Goal: Task Accomplishment & Management: Complete application form

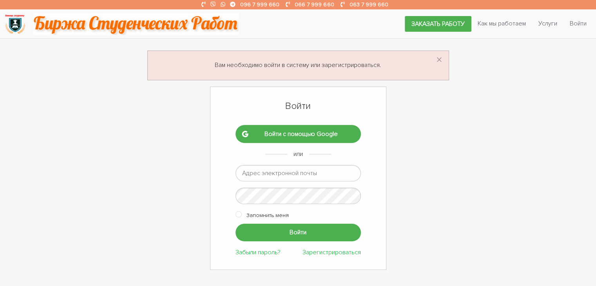
type input "[EMAIL_ADDRESS][DOMAIN_NAME]"
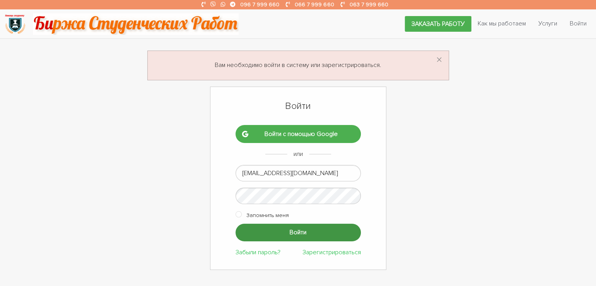
click at [271, 232] on input "Войти" at bounding box center [298, 233] width 125 height 18
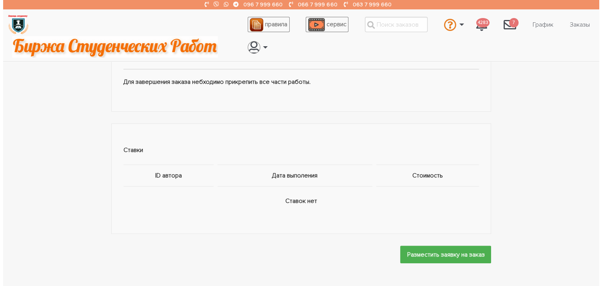
scroll to position [353, 0]
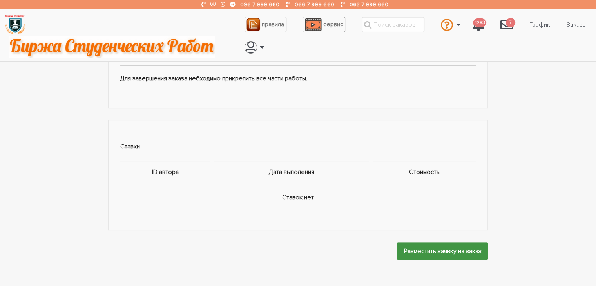
click at [428, 253] on input "Разместить заявку на заказ" at bounding box center [442, 251] width 91 height 18
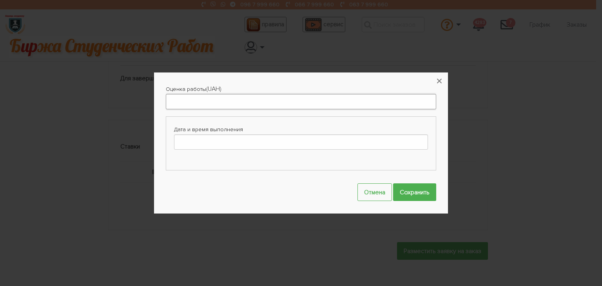
click at [338, 101] on input "Оценка работы" at bounding box center [301, 101] width 270 height 15
type input "1000"
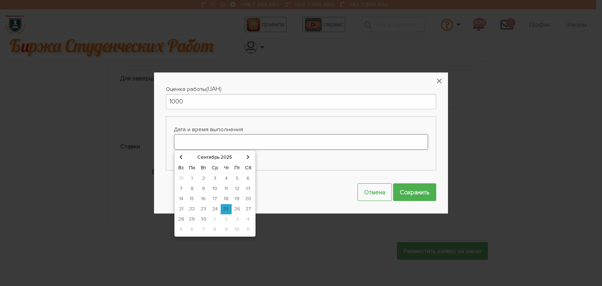
drag, startPoint x: 321, startPoint y: 137, endPoint x: 321, endPoint y: 146, distance: 8.6
click at [321, 138] on input "Дата и время выполнения" at bounding box center [301, 141] width 254 height 15
click at [245, 207] on td "27" at bounding box center [248, 209] width 11 height 10
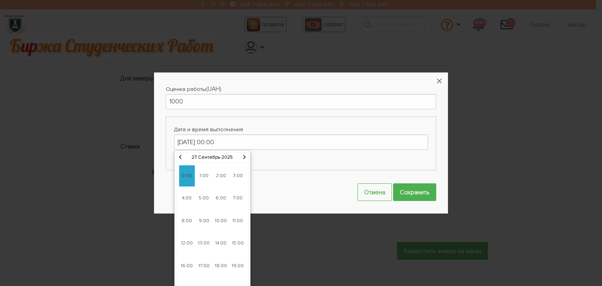
drag, startPoint x: 205, startPoint y: 219, endPoint x: 247, endPoint y: 211, distance: 42.7
click at [206, 219] on span "9:00" at bounding box center [204, 220] width 16 height 21
type input "27-09-2025 09:00"
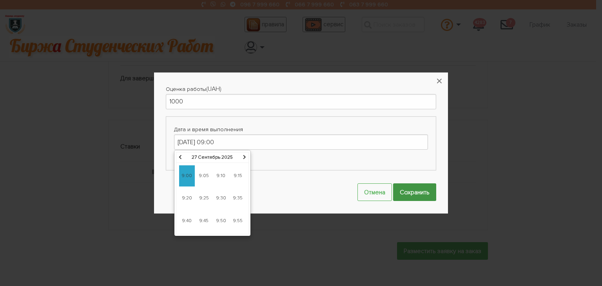
click at [408, 191] on input "Сохранить" at bounding box center [414, 192] width 43 height 18
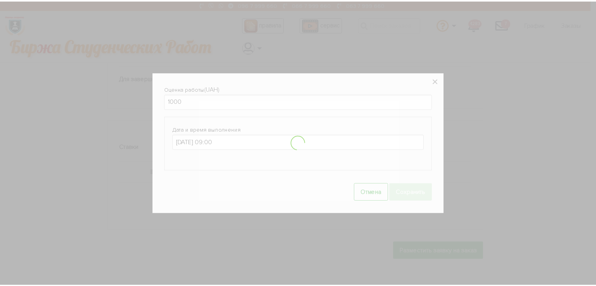
scroll to position [388, 0]
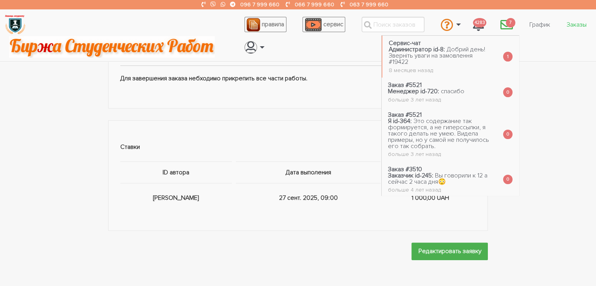
click at [578, 25] on link "Заказы" at bounding box center [576, 24] width 33 height 15
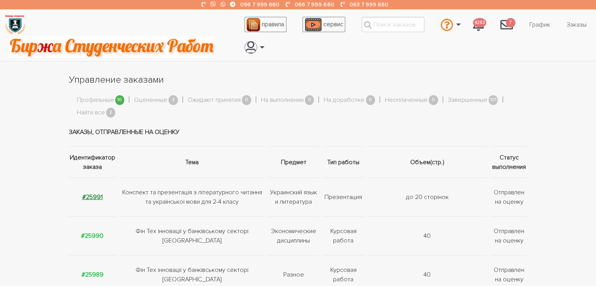
click at [95, 200] on strong "#25991" at bounding box center [92, 197] width 20 height 8
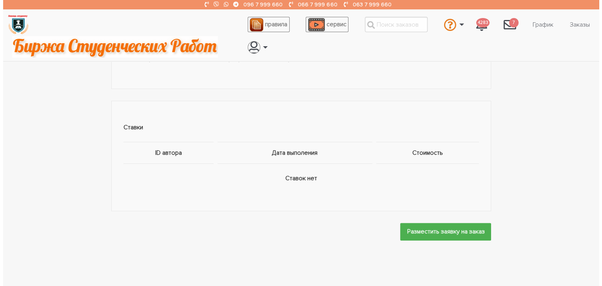
scroll to position [470, 0]
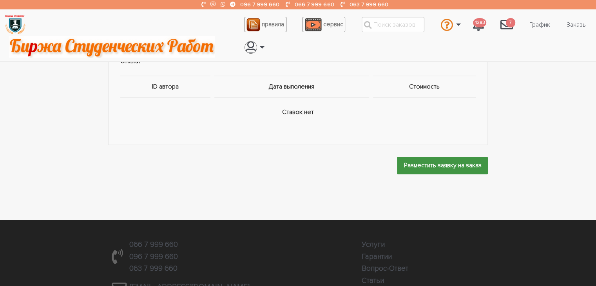
click at [419, 163] on input "Разместить заявку на заказ" at bounding box center [442, 166] width 91 height 18
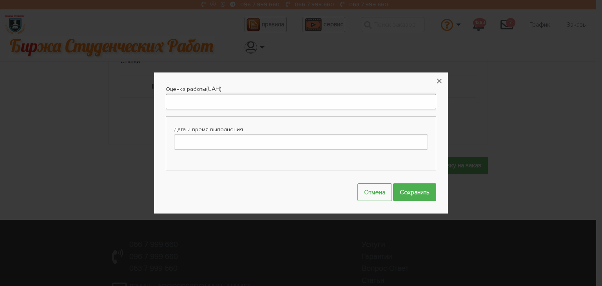
click at [318, 104] on input "Оценка работы" at bounding box center [301, 101] width 270 height 15
type input "1000"
click at [296, 143] on input "Дата и время выполнения" at bounding box center [301, 141] width 254 height 15
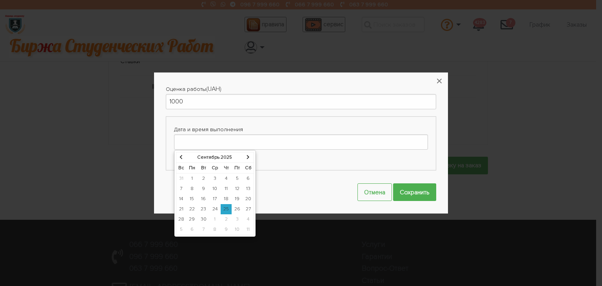
click at [247, 207] on td "27" at bounding box center [248, 209] width 11 height 10
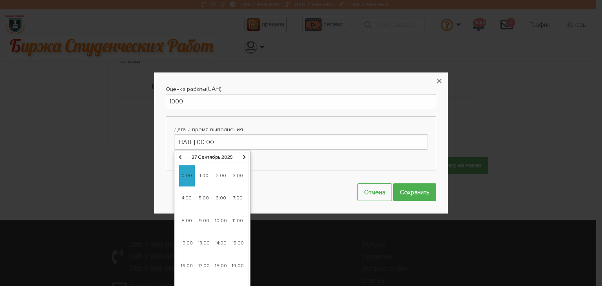
click at [207, 219] on span "9:00" at bounding box center [204, 220] width 16 height 21
type input "27-09-2025 09:00"
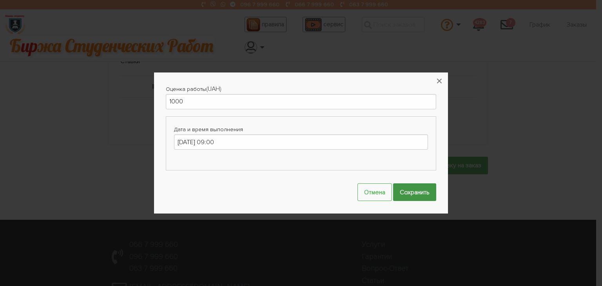
click at [419, 192] on input "Сохранить" at bounding box center [414, 192] width 43 height 18
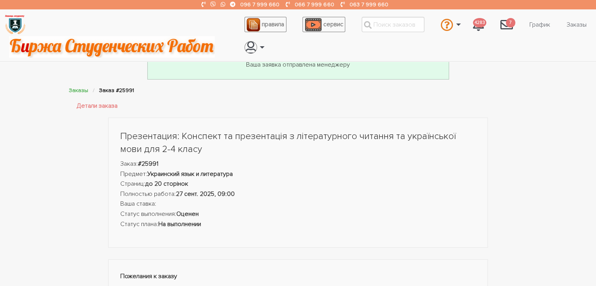
scroll to position [0, 0]
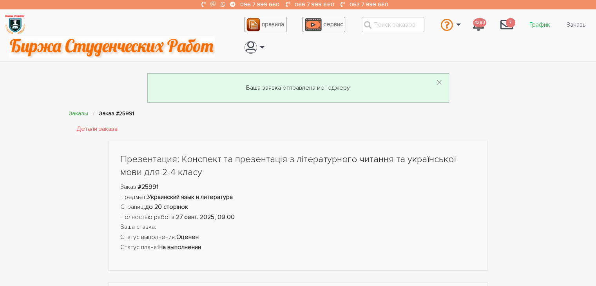
click at [542, 27] on link "График" at bounding box center [539, 24] width 33 height 15
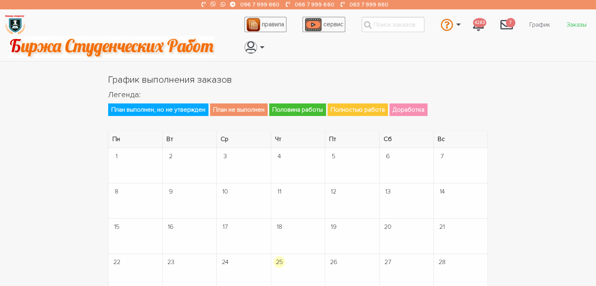
click at [580, 24] on link "Заказы" at bounding box center [576, 24] width 33 height 15
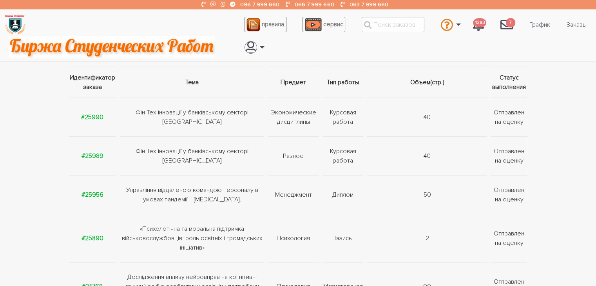
scroll to position [118, 0]
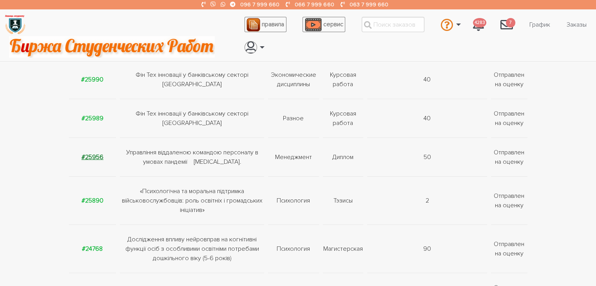
click at [101, 155] on strong "#25956" at bounding box center [93, 157] width 22 height 8
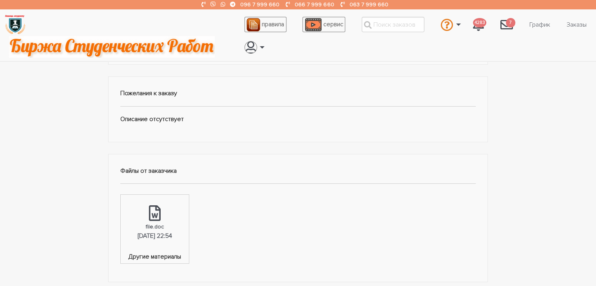
scroll to position [235, 0]
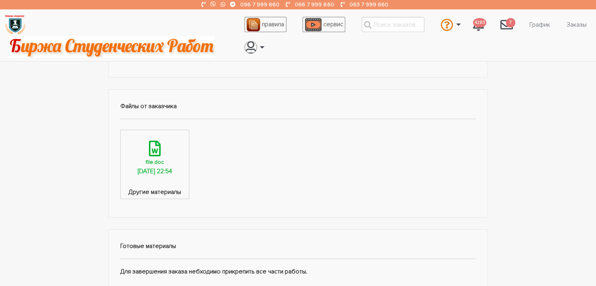
click at [153, 165] on link "file.doc 24.09.2025, 22:54" at bounding box center [155, 159] width 68 height 58
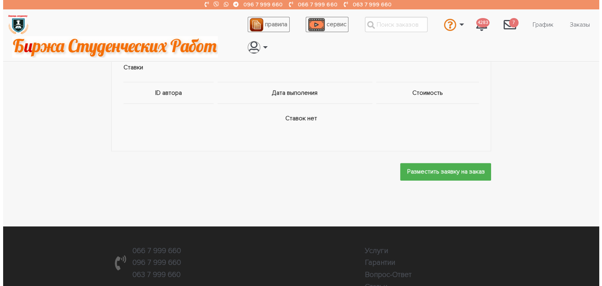
scroll to position [509, 0]
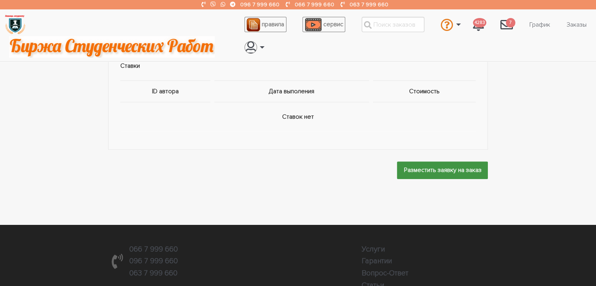
click at [427, 168] on input "Разместить заявку на заказ" at bounding box center [442, 170] width 91 height 18
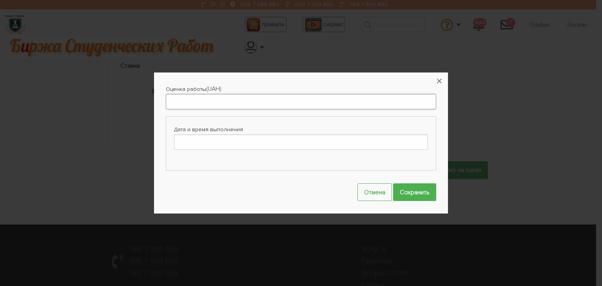
click at [373, 101] on input "Оценка работы" at bounding box center [301, 101] width 270 height 15
type input "3500"
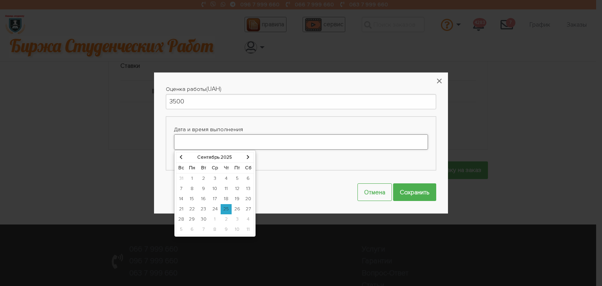
click at [337, 140] on input "Дата и время выполнения" at bounding box center [301, 141] width 254 height 15
click at [253, 101] on input "3500" at bounding box center [301, 101] width 270 height 15
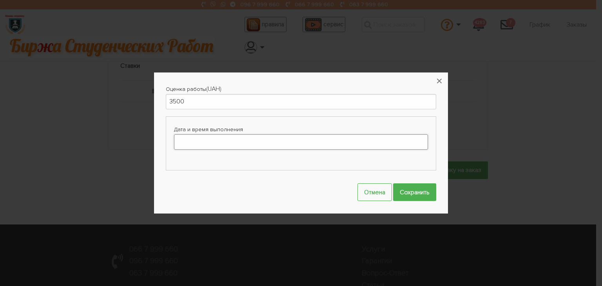
click at [251, 145] on input "Дата и время выполнения" at bounding box center [301, 141] width 254 height 15
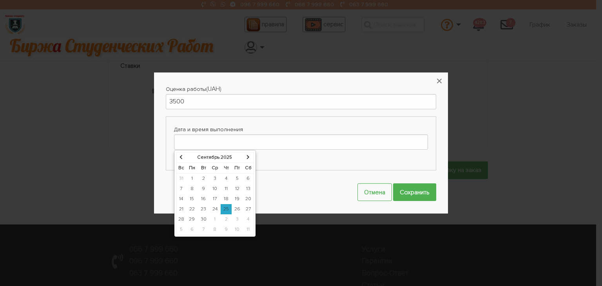
click at [247, 158] on icon at bounding box center [248, 157] width 3 height 5
click at [236, 217] on td "31" at bounding box center [237, 219] width 11 height 10
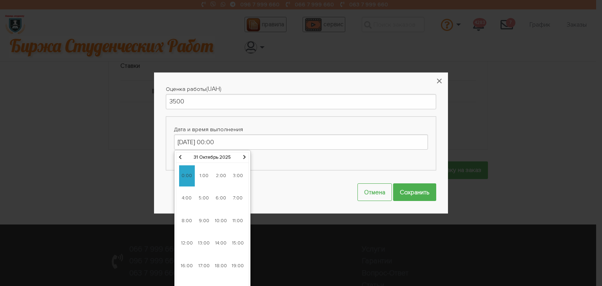
click at [205, 218] on span "9:00" at bounding box center [204, 220] width 16 height 21
type input "31-10-2025 09:00"
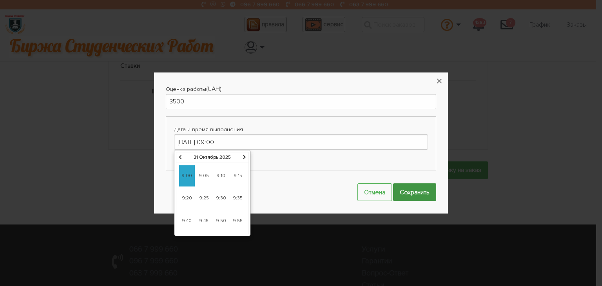
click at [410, 190] on input "Сохранить" at bounding box center [414, 192] width 43 height 18
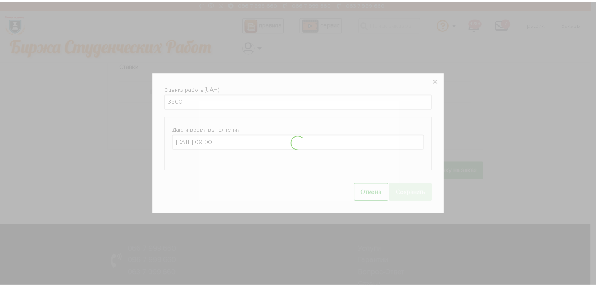
scroll to position [545, 0]
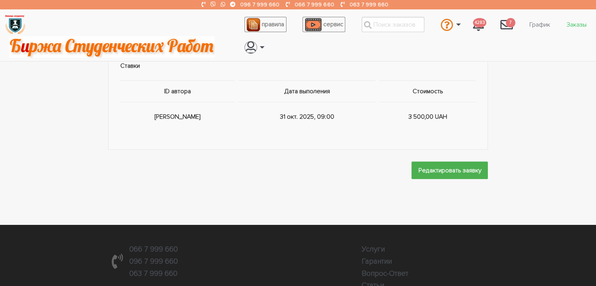
click at [577, 25] on link "Заказы" at bounding box center [576, 24] width 33 height 15
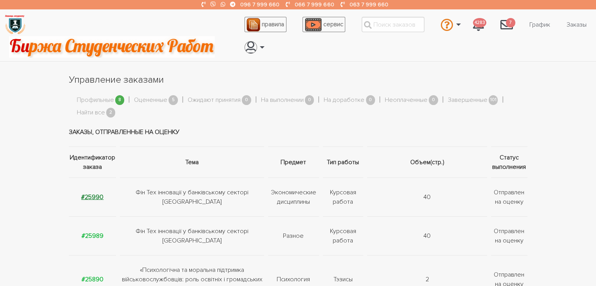
click at [94, 196] on strong "#25990" at bounding box center [92, 197] width 22 height 8
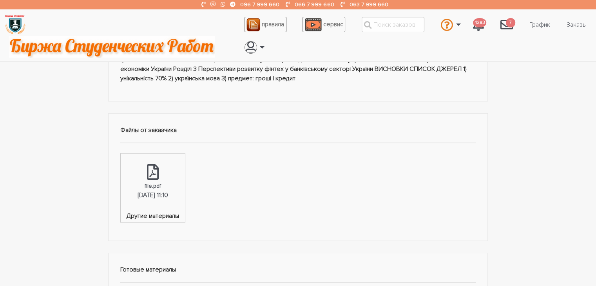
scroll to position [235, 0]
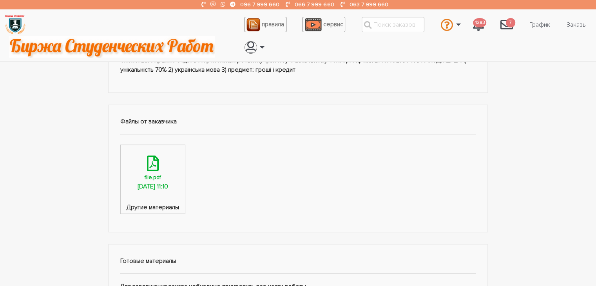
click at [157, 195] on link "file.pdf [DATE] 11:10" at bounding box center [153, 174] width 64 height 58
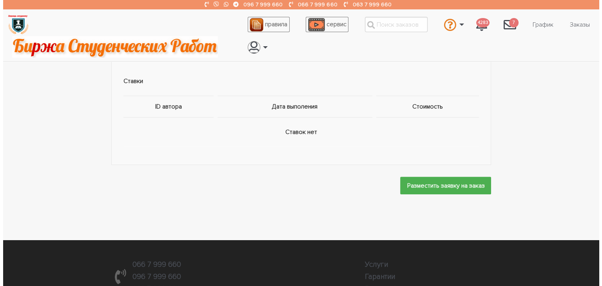
scroll to position [509, 0]
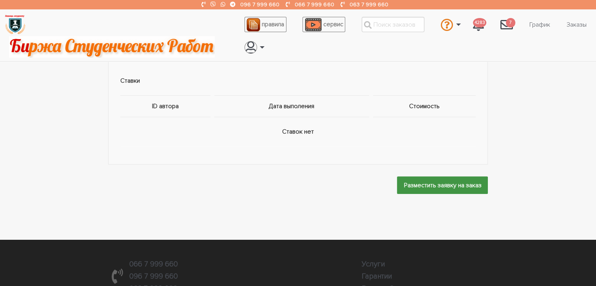
click at [418, 179] on input "Разместить заявку на заказ" at bounding box center [442, 185] width 91 height 18
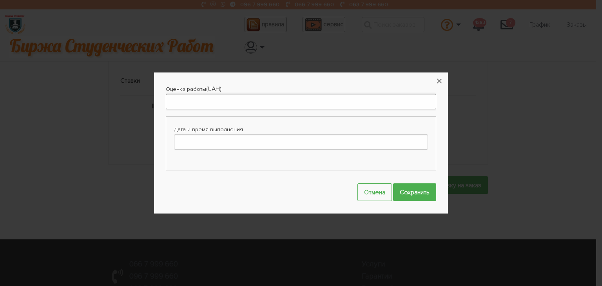
click at [356, 99] on input "Оценка работы" at bounding box center [301, 101] width 270 height 15
type input "1000"
click at [312, 144] on input "Дата и время выполнения" at bounding box center [301, 141] width 254 height 15
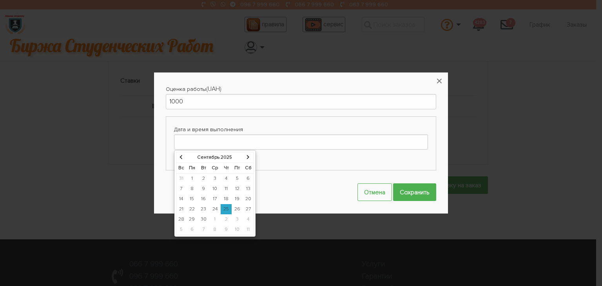
click at [247, 156] on icon at bounding box center [248, 157] width 3 height 5
click at [194, 189] on td "6" at bounding box center [192, 189] width 12 height 10
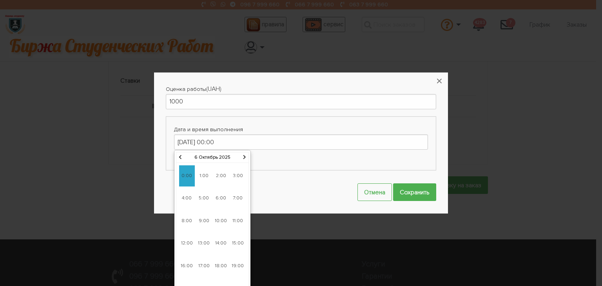
drag, startPoint x: 204, startPoint y: 220, endPoint x: 229, endPoint y: 214, distance: 26.0
click at [206, 219] on span "9:00" at bounding box center [204, 220] width 16 height 21
type input "06-10-2025 09:00"
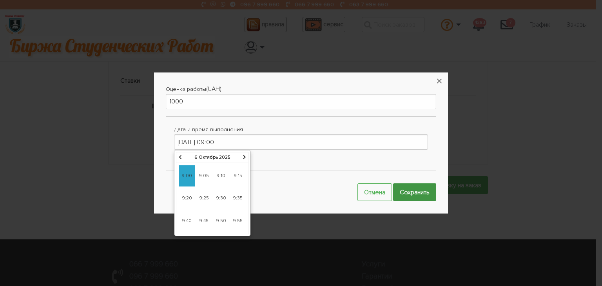
click at [411, 189] on input "Сохранить" at bounding box center [414, 192] width 43 height 18
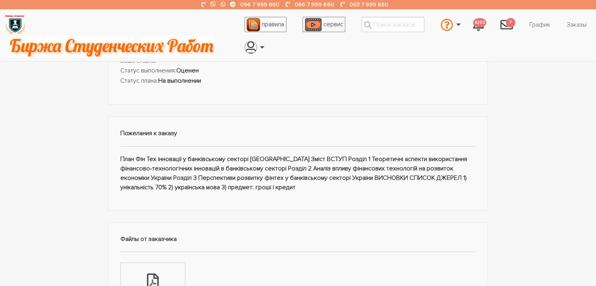
scroll to position [75, 0]
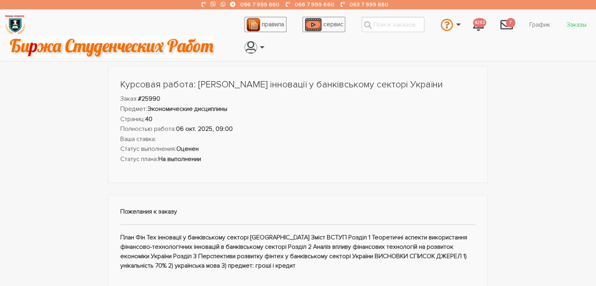
click at [580, 26] on link "Заказы" at bounding box center [576, 24] width 33 height 15
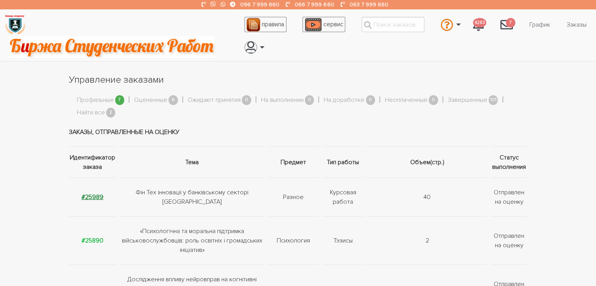
click at [91, 197] on strong "#25989" at bounding box center [93, 197] width 22 height 8
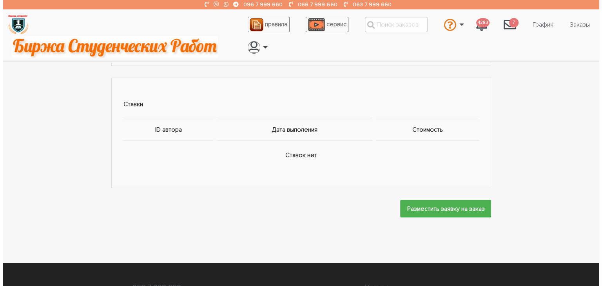
scroll to position [549, 0]
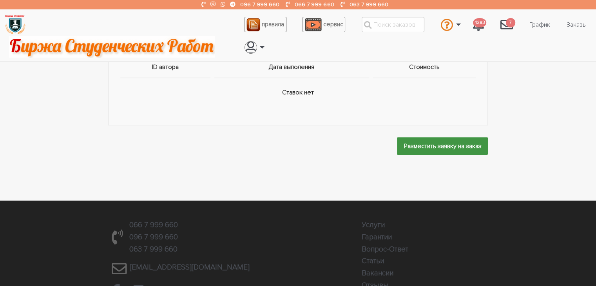
click at [442, 148] on input "Разместить заявку на заказ" at bounding box center [442, 146] width 91 height 18
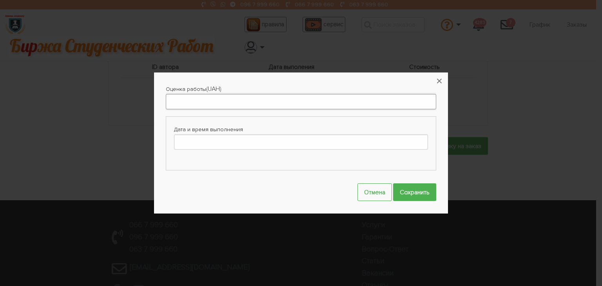
click at [337, 103] on input "Оценка работы" at bounding box center [301, 101] width 270 height 15
type input "1000"
click at [326, 138] on input "Дата и время выполнения" at bounding box center [301, 141] width 254 height 15
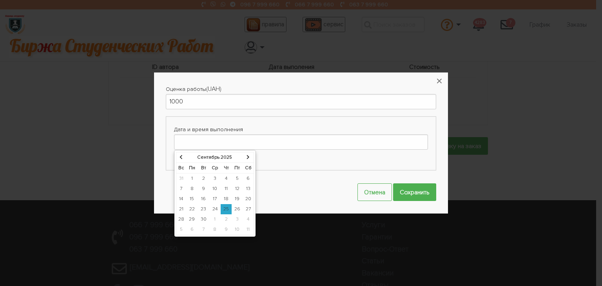
click at [245, 160] on th at bounding box center [248, 157] width 11 height 11
click at [193, 187] on td "6" at bounding box center [192, 189] width 12 height 10
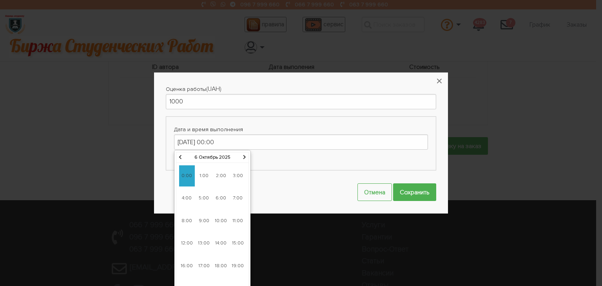
drag, startPoint x: 201, startPoint y: 220, endPoint x: 229, endPoint y: 216, distance: 27.8
click at [204, 218] on span "9:00" at bounding box center [204, 220] width 16 height 21
type input "06-10-2025 09:00"
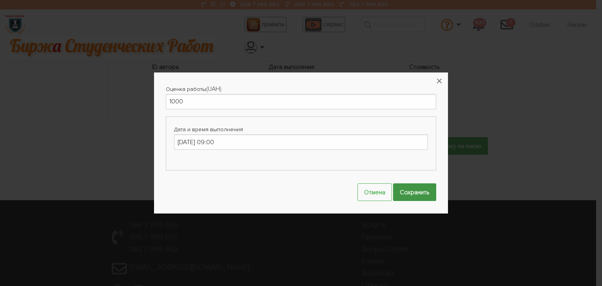
click at [418, 189] on input "Сохранить" at bounding box center [414, 192] width 43 height 18
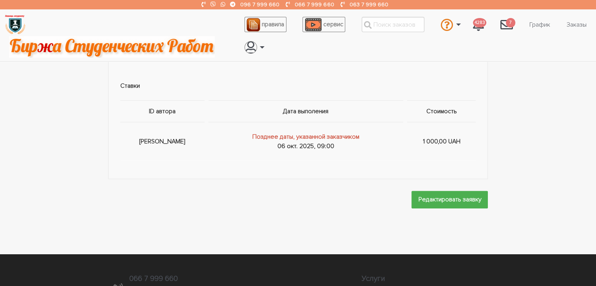
scroll to position [545, 0]
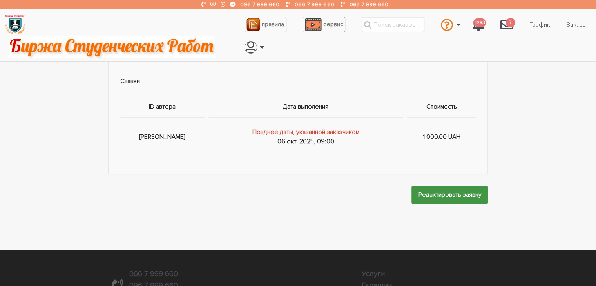
click at [453, 191] on input "Редактировать заявку" at bounding box center [450, 195] width 76 height 18
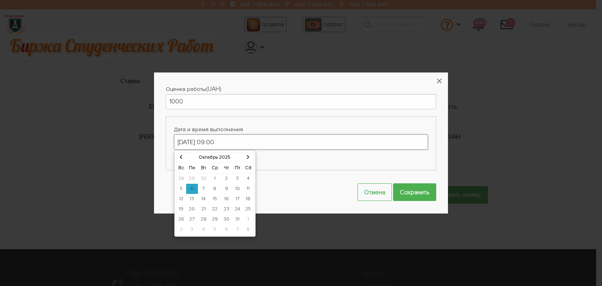
click at [190, 149] on input "06-10-2025 09:00" at bounding box center [301, 141] width 254 height 15
click at [201, 178] on td "30" at bounding box center [203, 179] width 11 height 11
type input "30-09-2025 09:00"
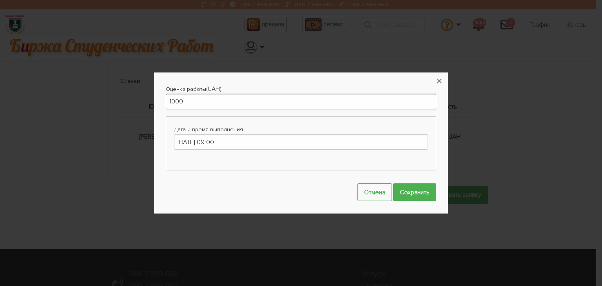
click at [287, 102] on input "1000" at bounding box center [301, 101] width 270 height 15
type input "1500"
click at [426, 190] on input "Сохранить" at bounding box center [414, 192] width 43 height 18
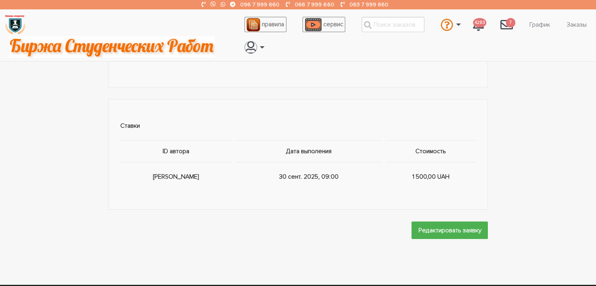
scroll to position [271, 0]
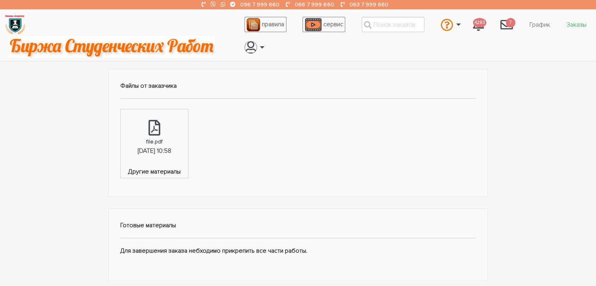
click at [575, 22] on link "Заказы" at bounding box center [576, 24] width 33 height 15
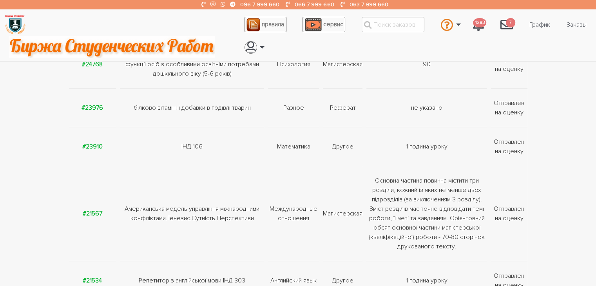
scroll to position [118, 0]
